Goal: Go to known website: Access a specific website the user already knows

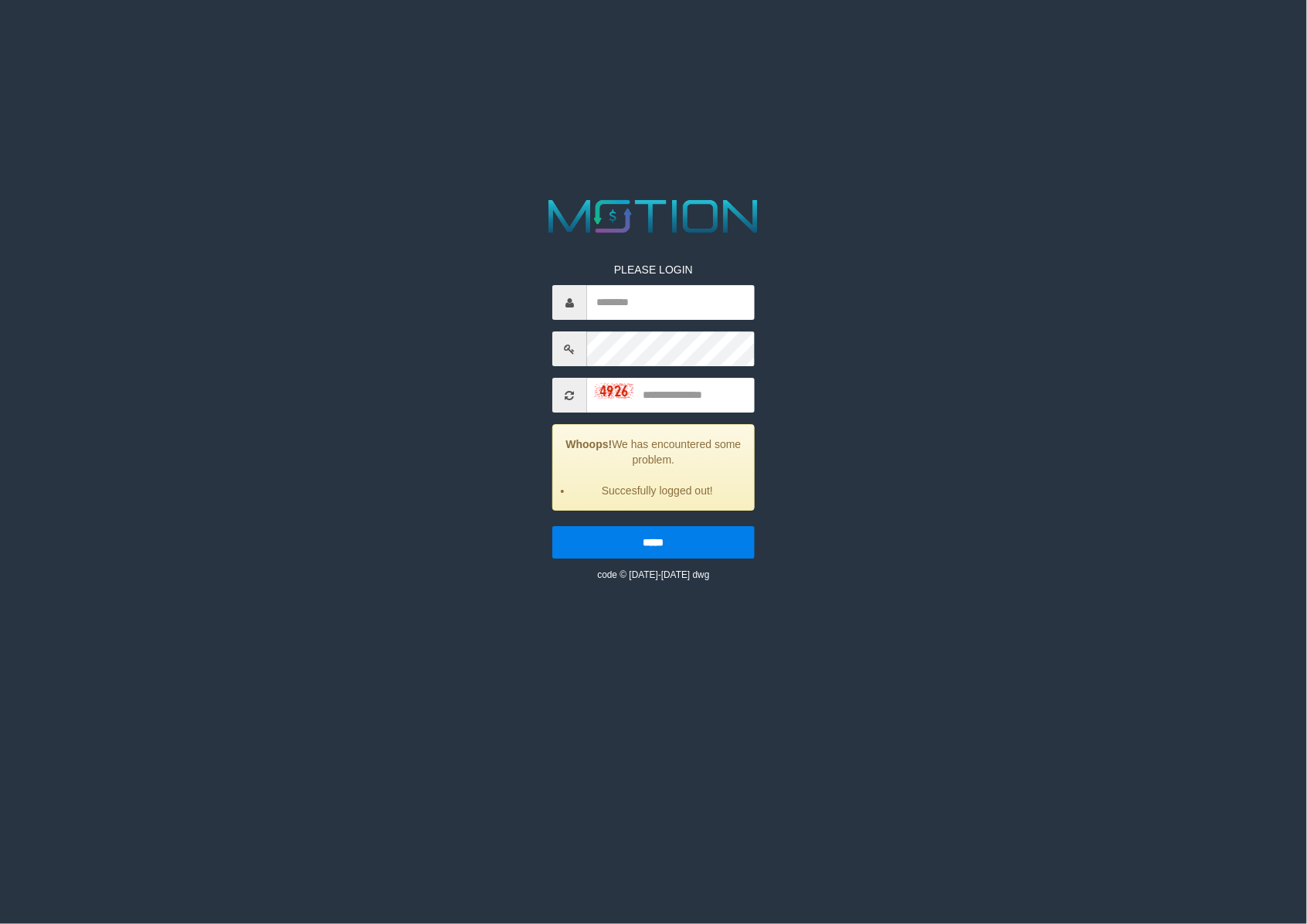
click at [1021, 38] on html "PLEASE LOGIN Whoops! We has encountered some problem. Succesfully logged out! *…" at bounding box center [654, 19] width 1307 height 38
